Goal: Use online tool/utility: Utilize a website feature to perform a specific function

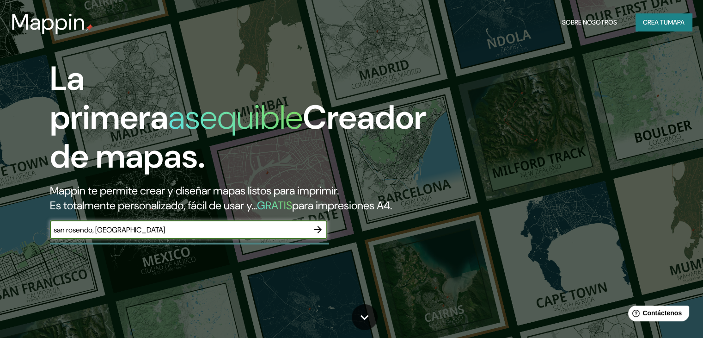
type input "san rosendo, [GEOGRAPHIC_DATA]"
click at [320, 233] on icon "button" at bounding box center [317, 229] width 7 height 7
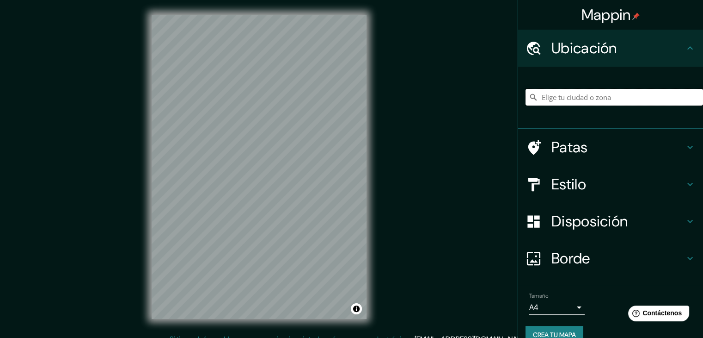
click at [549, 99] on input "Elige tu ciudad o zona" at bounding box center [615, 97] width 178 height 17
click at [561, 97] on input "sa" at bounding box center [615, 97] width 178 height 17
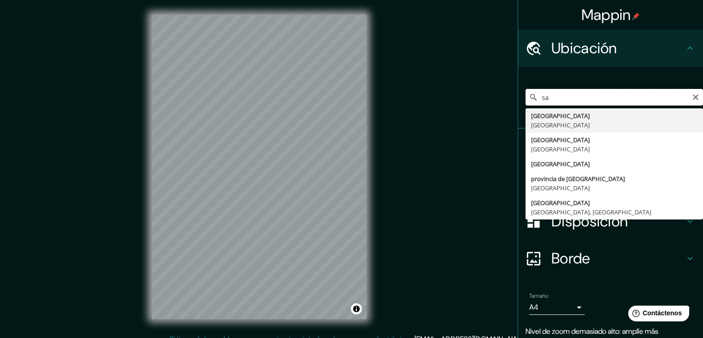
drag, startPoint x: 561, startPoint y: 97, endPoint x: 543, endPoint y: 97, distance: 18.0
click at [543, 97] on input "sa" at bounding box center [615, 97] width 178 height 17
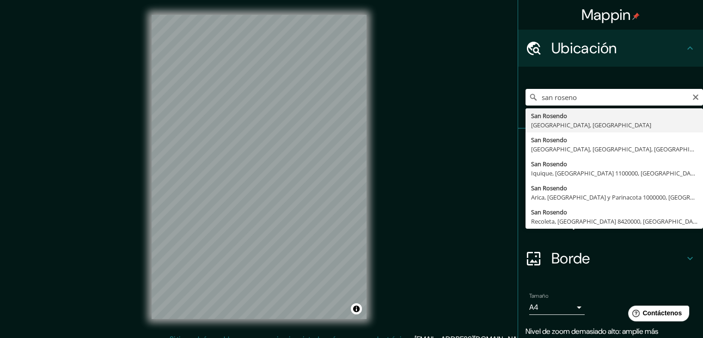
type input "[GEOGRAPHIC_DATA], [GEOGRAPHIC_DATA], [GEOGRAPHIC_DATA]"
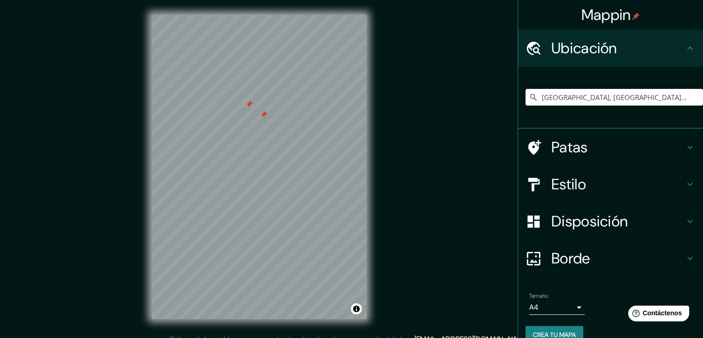
click at [263, 111] on div at bounding box center [263, 114] width 7 height 7
drag, startPoint x: 248, startPoint y: 104, endPoint x: 243, endPoint y: 104, distance: 4.6
click at [243, 104] on div at bounding box center [243, 104] width 7 height 7
drag, startPoint x: 245, startPoint y: 104, endPoint x: 240, endPoint y: 104, distance: 5.1
click at [242, 104] on div at bounding box center [243, 104] width 7 height 7
